Goal: Find specific page/section: Find specific page/section

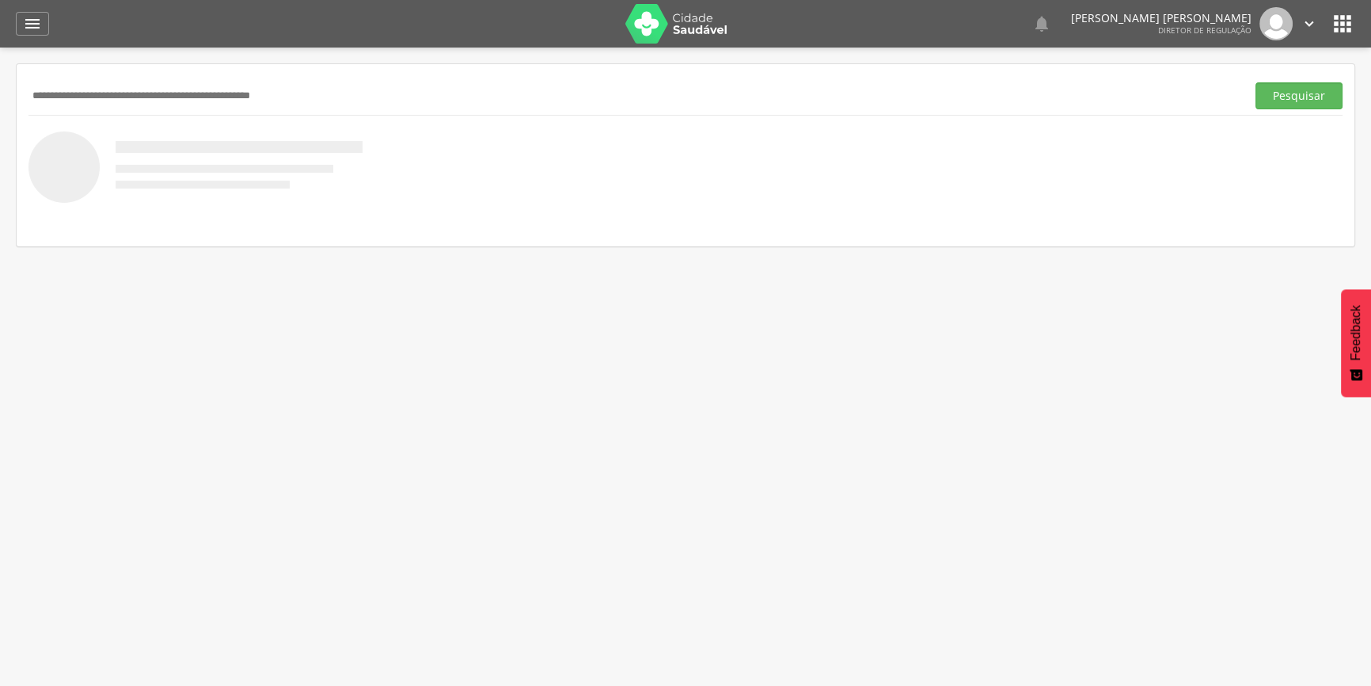
click at [656, 46] on div "  Lorem ipsum dolor sit amet, sed do eiusmod tempor incididunt ut labore et d…" at bounding box center [710, 24] width 1290 height 48
click at [668, 40] on img at bounding box center [676, 24] width 103 height 40
click at [1330, 14] on icon "" at bounding box center [1342, 23] width 25 height 25
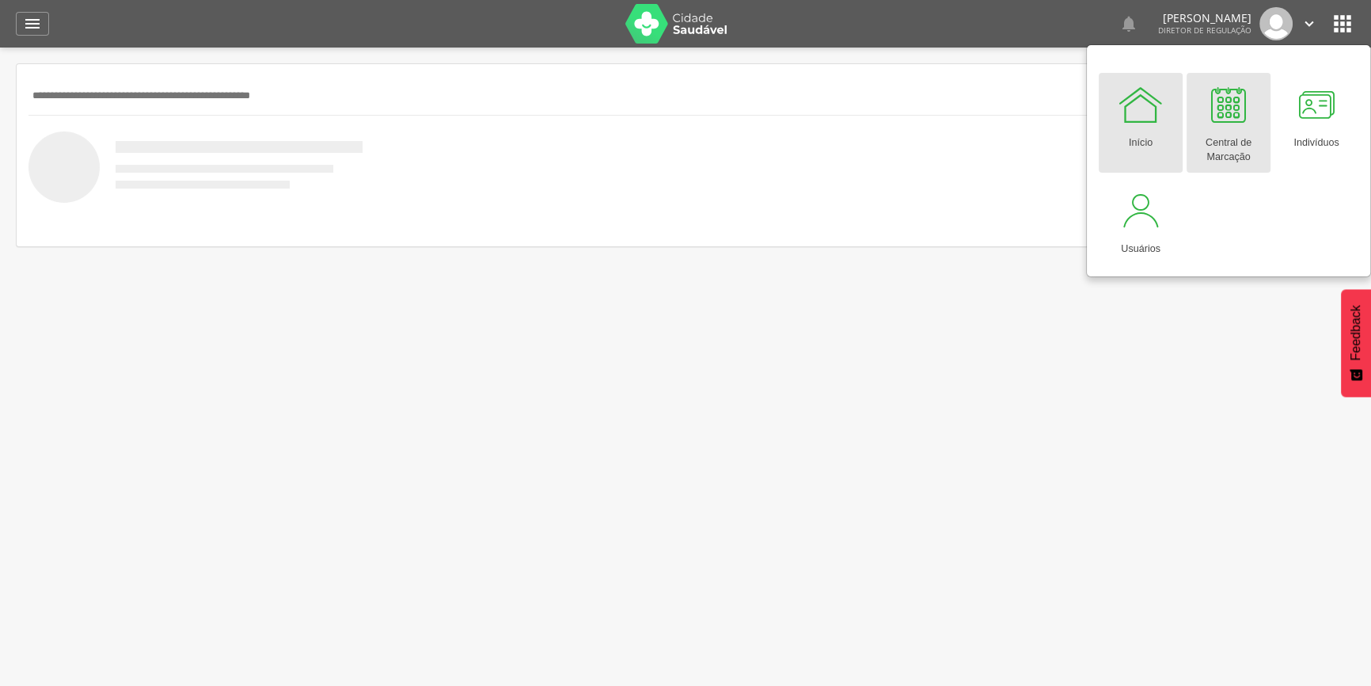
click at [1226, 116] on div at bounding box center [1229, 105] width 48 height 48
